Goal: Task Accomplishment & Management: Manage account settings

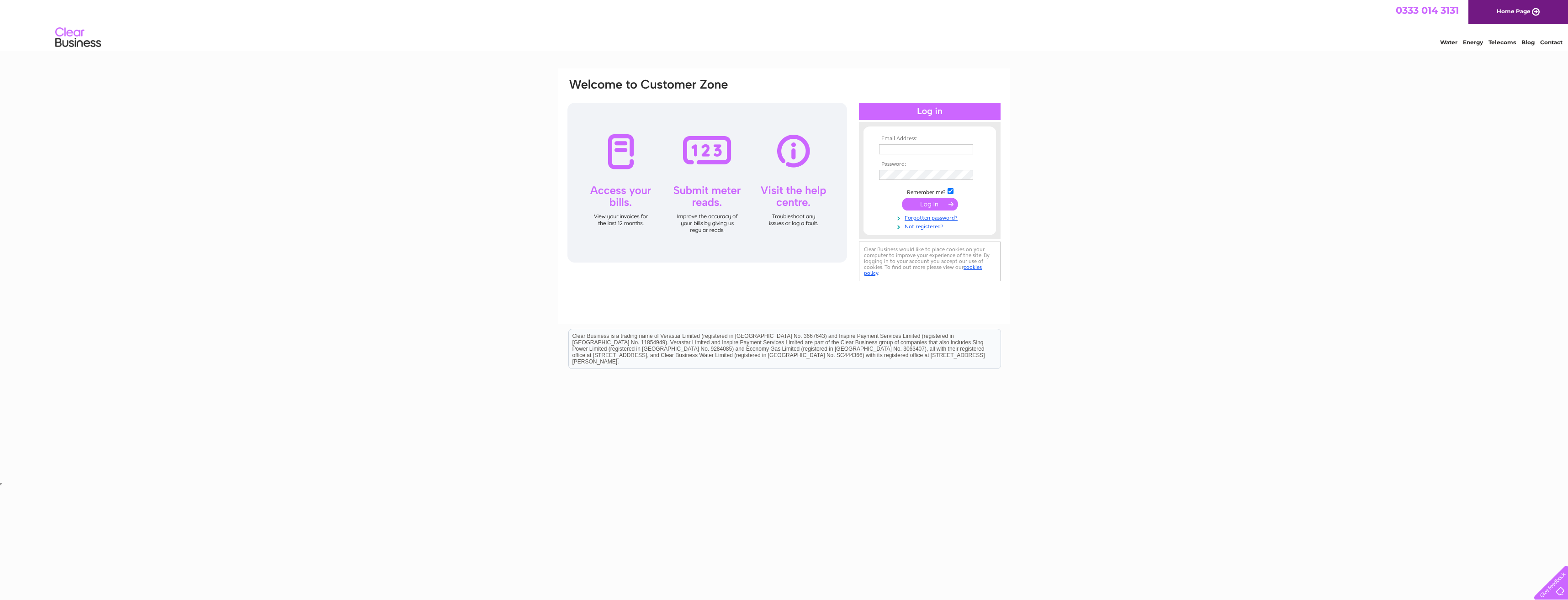
type input "[EMAIL_ADDRESS][PERSON_NAME][DOMAIN_NAME]"
drag, startPoint x: 0, startPoint y: 0, endPoint x: 926, endPoint y: 206, distance: 948.6
click at [926, 206] on input "submit" at bounding box center [930, 204] width 56 height 13
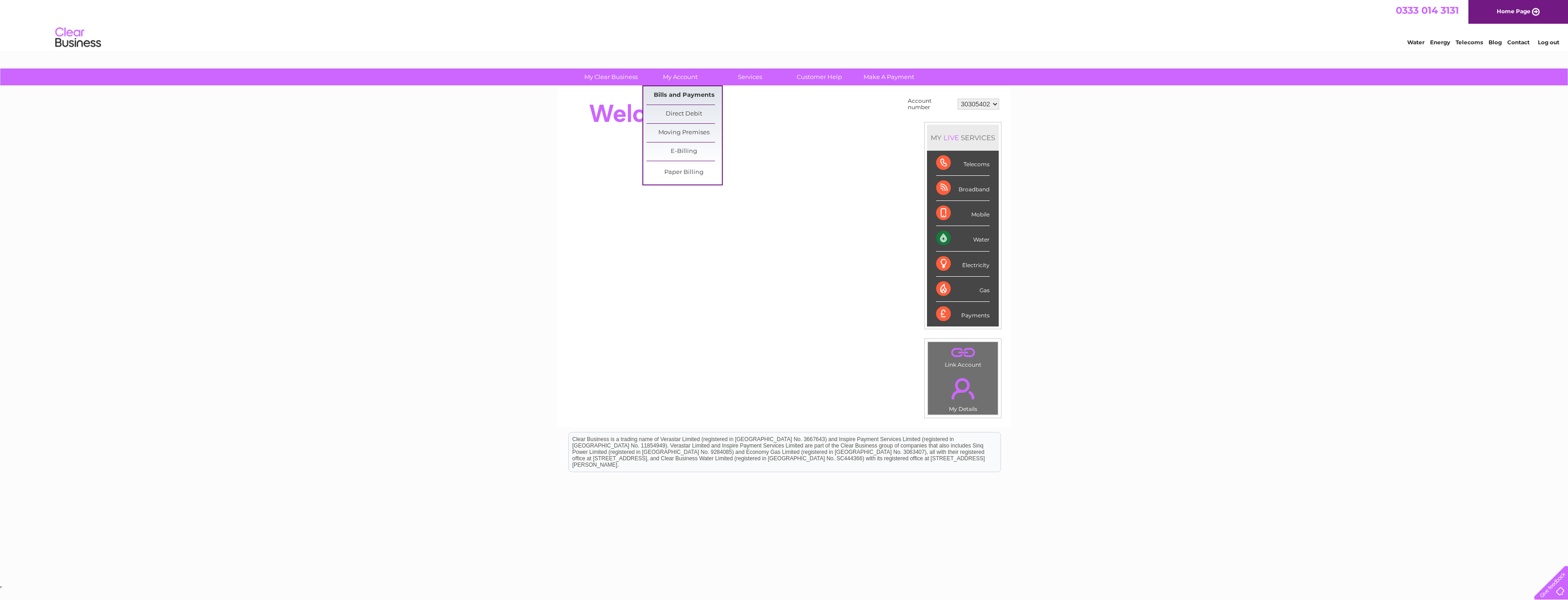
click at [675, 91] on link "Bills and Payments" at bounding box center [684, 96] width 75 height 18
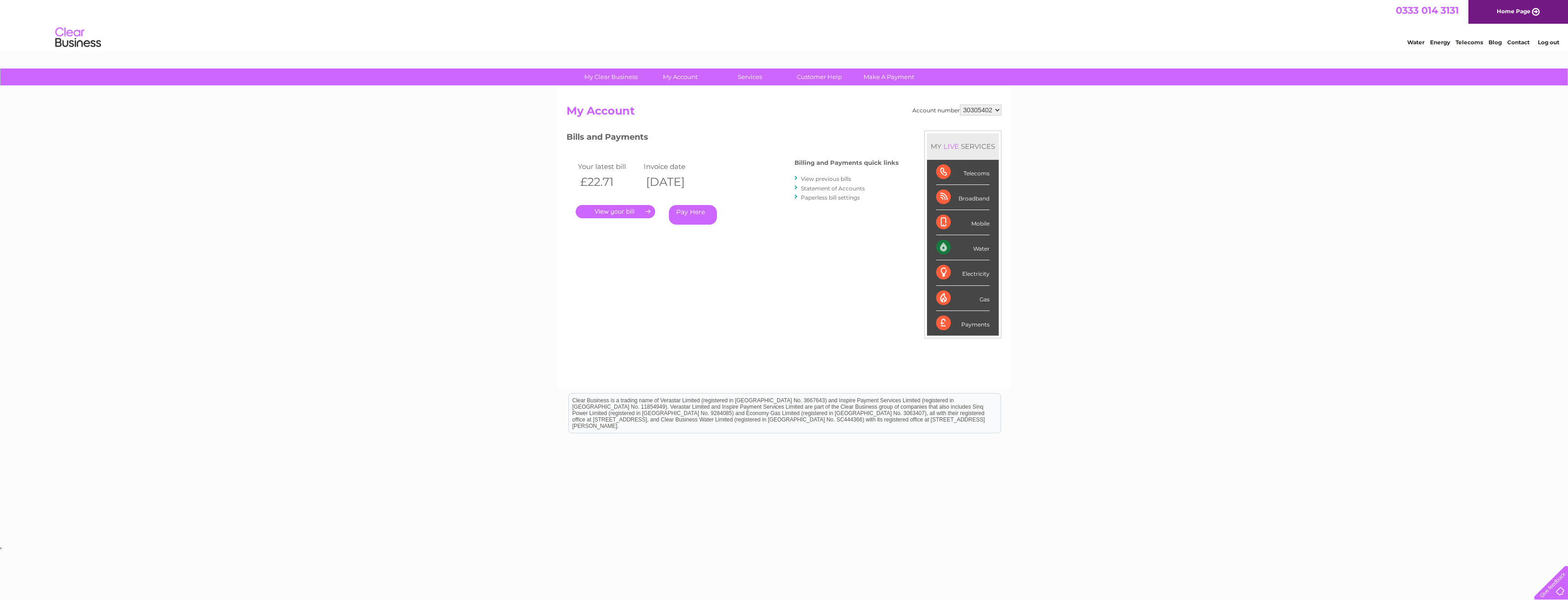
click at [614, 210] on link "." at bounding box center [615, 212] width 80 height 13
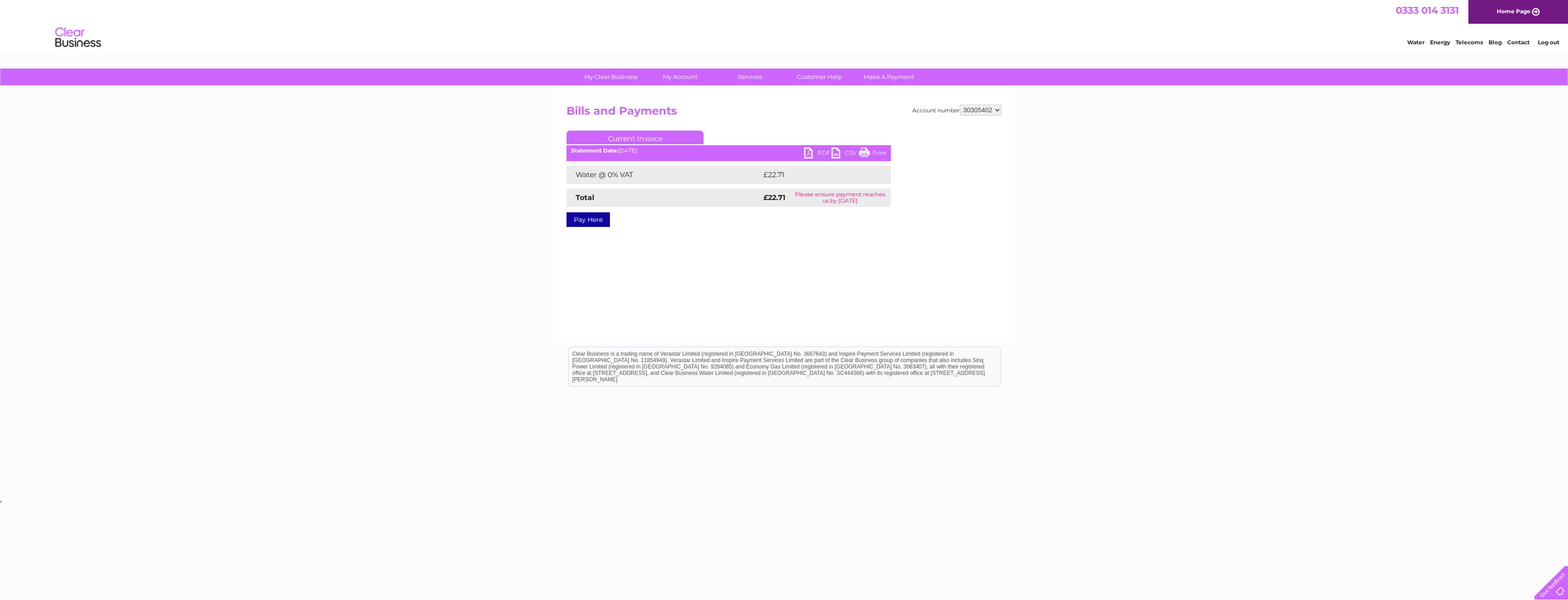
click at [817, 148] on link "PDF" at bounding box center [817, 154] width 27 height 13
